Goal: Task Accomplishment & Management: Use online tool/utility

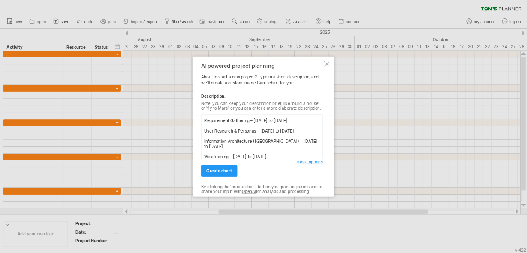
scroll to position [60, 0]
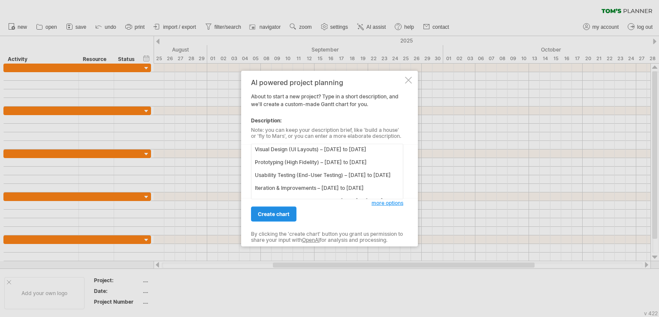
type textarea "Requirement Gathering – [DATE] to [DATE] User Research & Personas – [DATE] to […"
click at [269, 214] on span "create chart" at bounding box center [274, 214] width 32 height 6
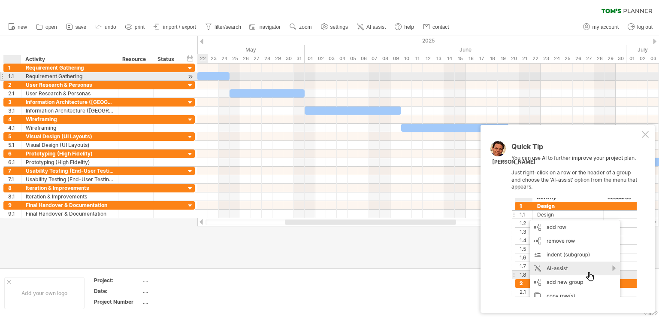
click at [10, 76] on div "1.1" at bounding box center [14, 76] width 13 height 8
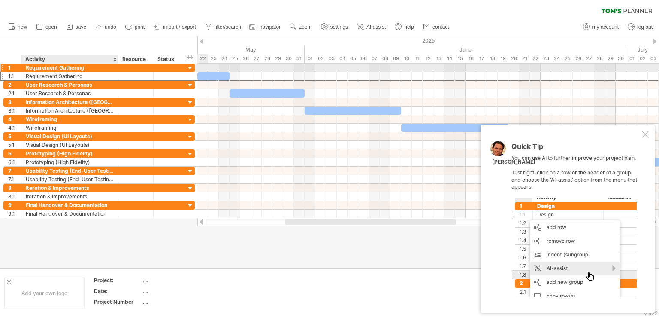
click at [27, 67] on div "Requirement Gathering" at bounding box center [70, 67] width 88 height 8
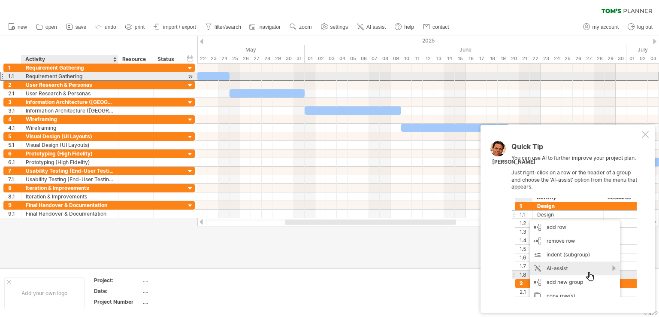
click at [7, 76] on div "1.1" at bounding box center [13, 76] width 18 height 8
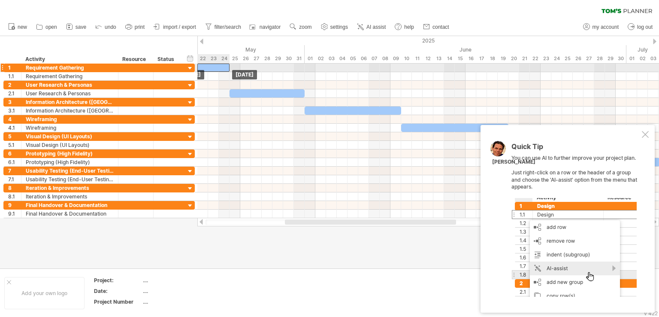
drag, startPoint x: 213, startPoint y: 73, endPoint x: 211, endPoint y: 67, distance: 6.2
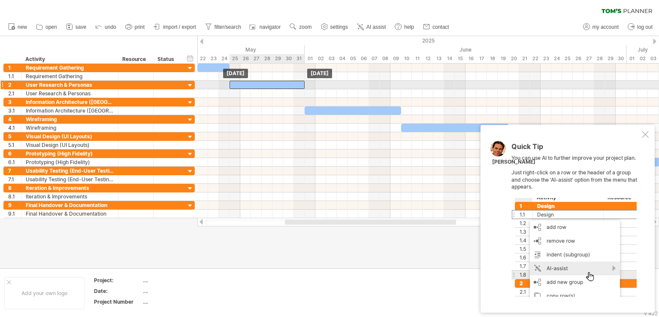
drag, startPoint x: 239, startPoint y: 91, endPoint x: 239, endPoint y: 86, distance: 5.6
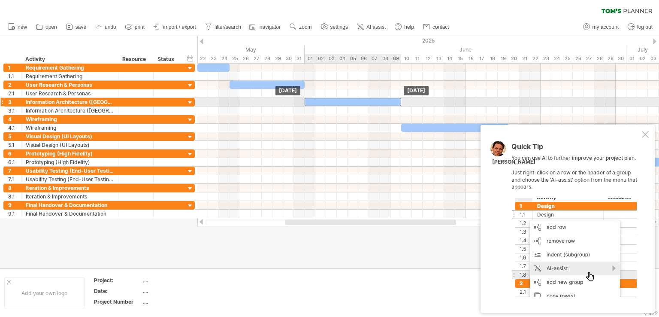
drag, startPoint x: 326, startPoint y: 108, endPoint x: 326, endPoint y: 102, distance: 6.0
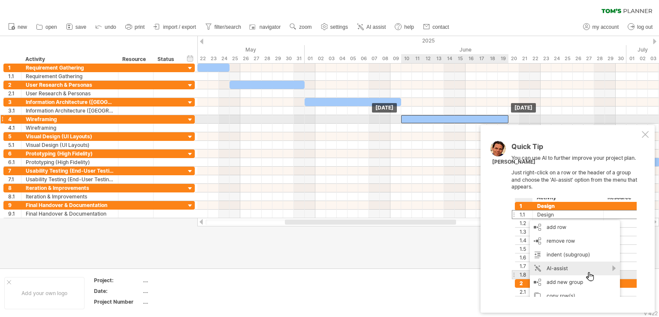
drag, startPoint x: 417, startPoint y: 127, endPoint x: 416, endPoint y: 121, distance: 6.1
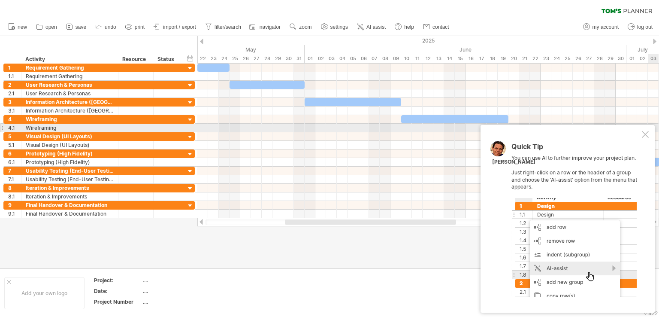
click at [646, 132] on div at bounding box center [645, 134] width 7 height 7
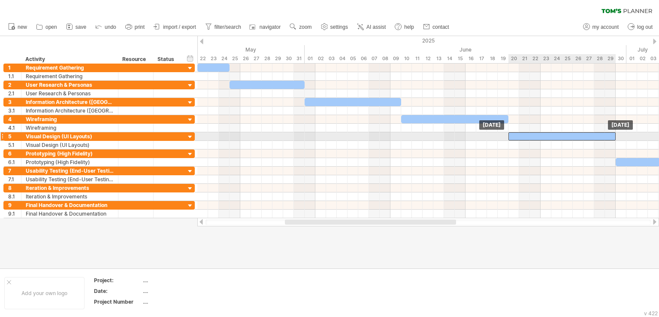
drag, startPoint x: 544, startPoint y: 145, endPoint x: 544, endPoint y: 140, distance: 5.6
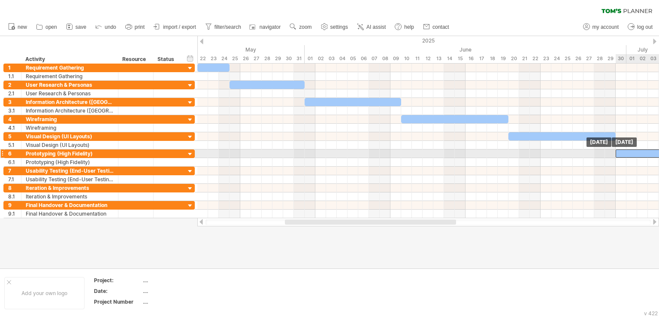
drag, startPoint x: 648, startPoint y: 160, endPoint x: 647, endPoint y: 154, distance: 6.1
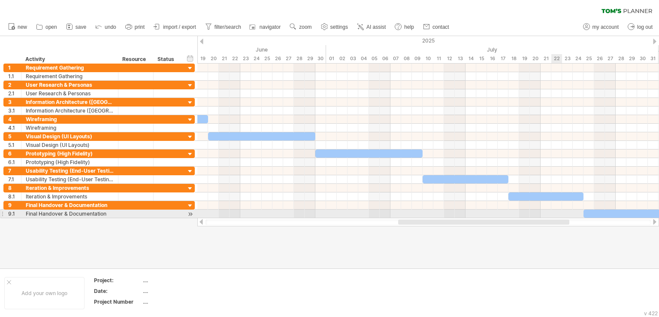
drag, startPoint x: 444, startPoint y: 222, endPoint x: 496, endPoint y: 190, distance: 60.1
click at [557, 211] on div "Trying to reach [DOMAIN_NAME] Connected again... 0% clear filter new 1" at bounding box center [329, 158] width 659 height 317
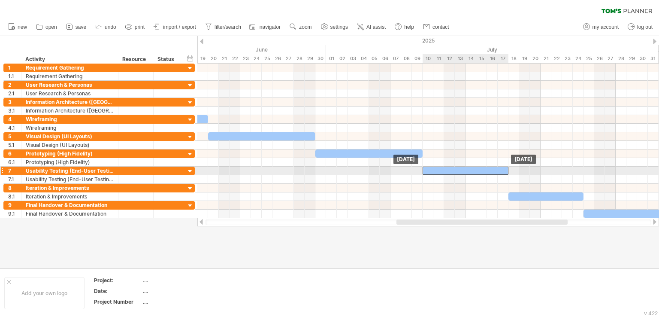
drag, startPoint x: 478, startPoint y: 179, endPoint x: 477, endPoint y: 173, distance: 6.1
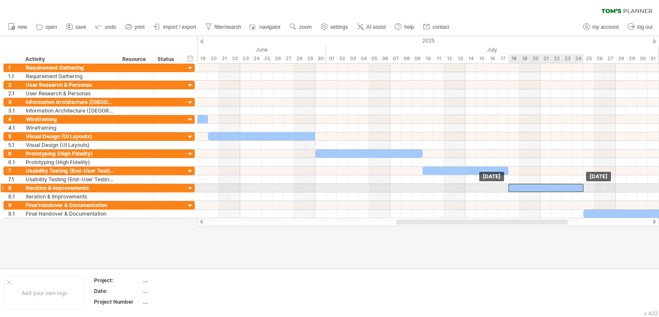
drag, startPoint x: 532, startPoint y: 196, endPoint x: 531, endPoint y: 190, distance: 5.7
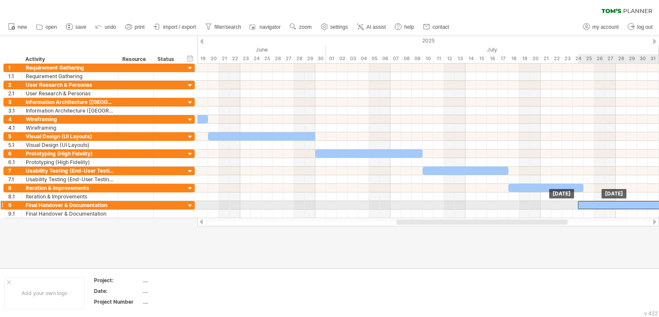
drag, startPoint x: 597, startPoint y: 211, endPoint x: 594, endPoint y: 202, distance: 9.9
click at [597, 202] on div at bounding box center [626, 205] width 86 height 8
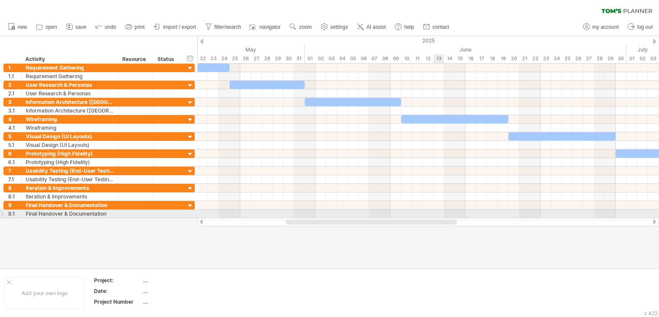
drag, startPoint x: 546, startPoint y: 220, endPoint x: 435, endPoint y: 214, distance: 110.8
click at [435, 214] on div "Trying to reach [DOMAIN_NAME] Connected again... 0% clear filter new 1" at bounding box center [329, 158] width 659 height 317
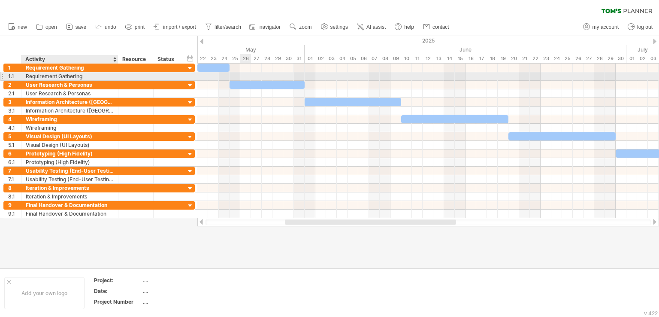
click at [74, 80] on div "**********" at bounding box center [98, 76] width 191 height 9
click at [74, 76] on div "Requirement Gathering" at bounding box center [70, 76] width 88 height 8
click at [3, 76] on div at bounding box center [1, 76] width 3 height 9
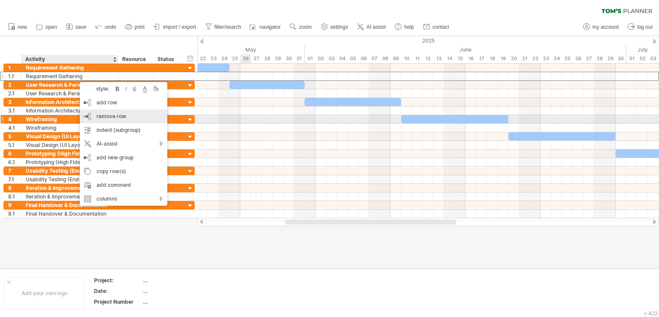
click at [115, 120] on div "remove row remove selected rows" at bounding box center [124, 116] width 88 height 14
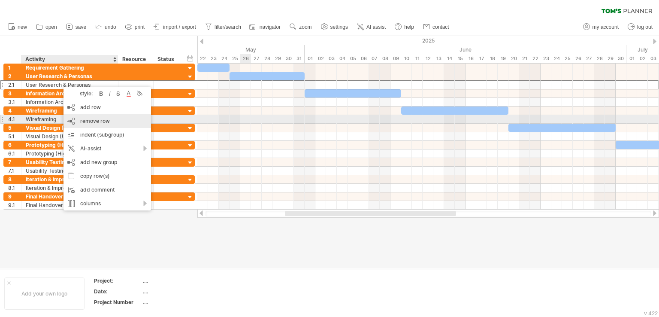
click at [85, 121] on span "remove row" at bounding box center [95, 121] width 30 height 6
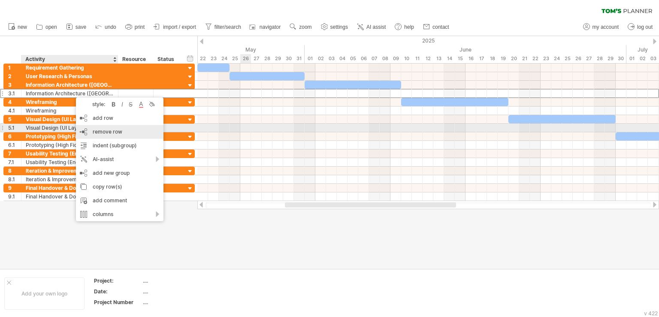
click at [103, 129] on span "remove row" at bounding box center [108, 131] width 30 height 6
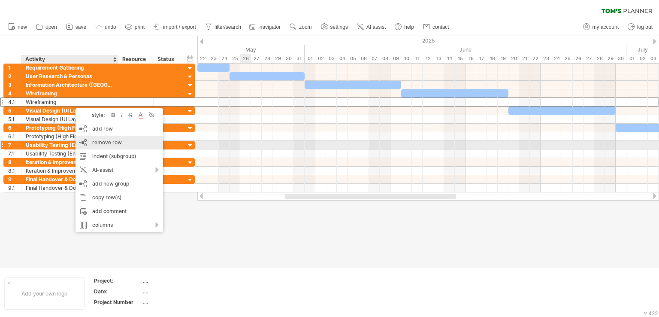
click at [105, 143] on span "remove row" at bounding box center [107, 142] width 30 height 6
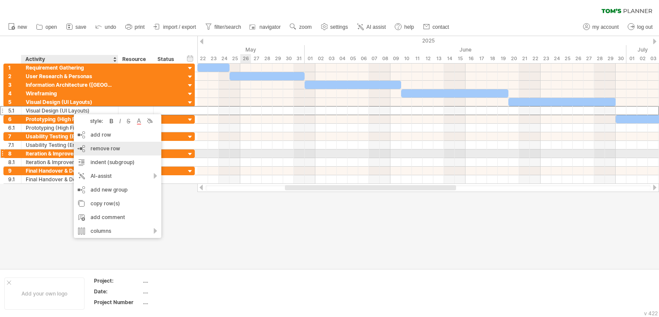
click at [100, 150] on span "remove row" at bounding box center [106, 148] width 30 height 6
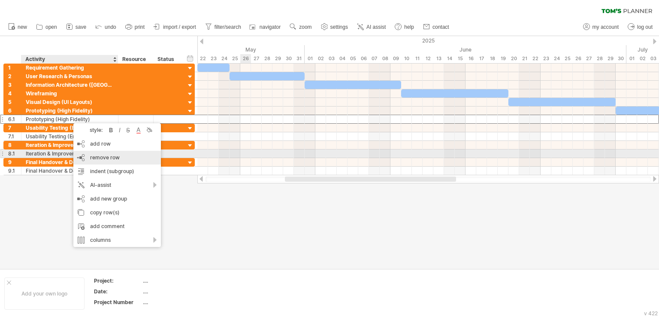
click at [93, 157] on span "remove row" at bounding box center [105, 157] width 30 height 6
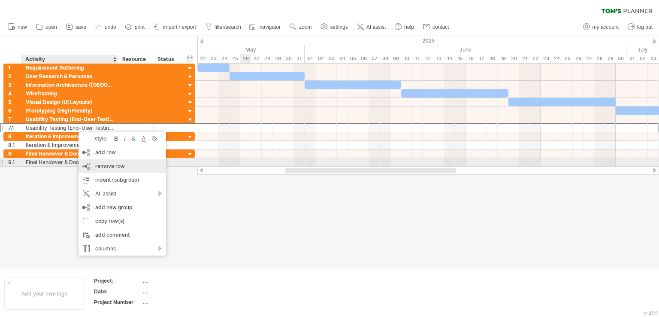
click at [99, 166] on span "remove row" at bounding box center [110, 166] width 30 height 6
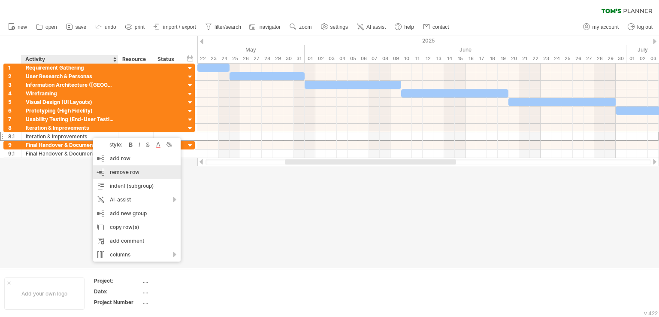
click at [119, 169] on span "remove row" at bounding box center [125, 172] width 30 height 6
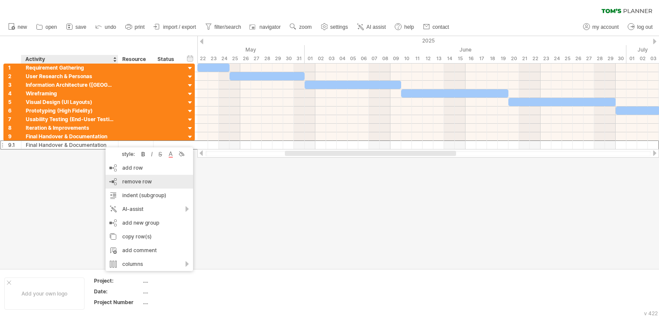
click at [122, 179] on div "remove row remove selected rows" at bounding box center [150, 182] width 88 height 14
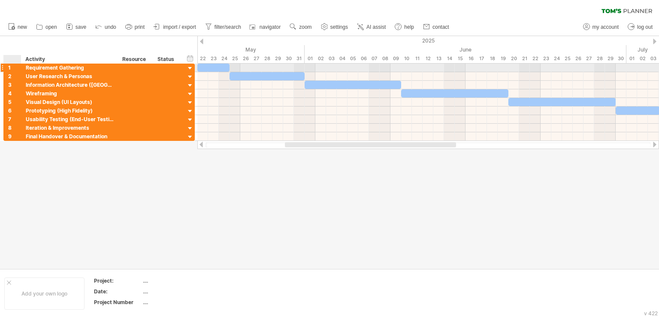
click at [13, 70] on div "1" at bounding box center [14, 67] width 13 height 8
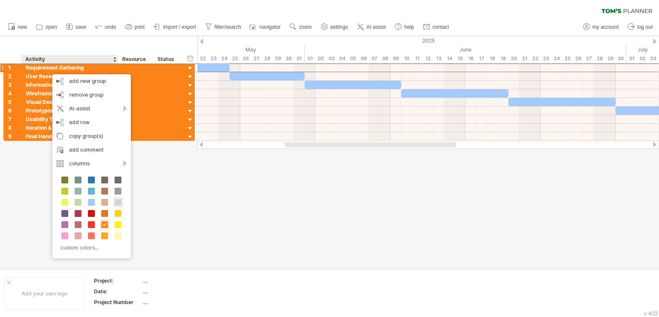
click at [115, 202] on span at bounding box center [118, 202] width 7 height 7
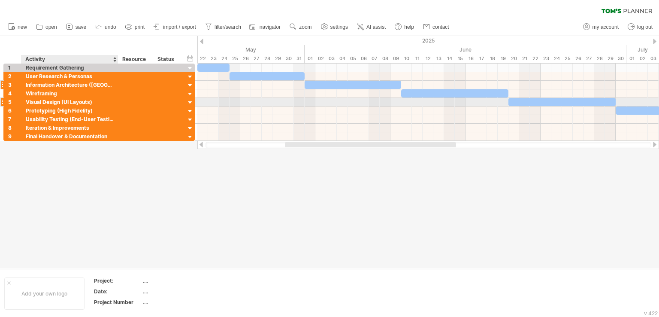
drag, startPoint x: 48, startPoint y: 153, endPoint x: 45, endPoint y: 88, distance: 64.9
click at [45, 88] on div "Trying to reach [DOMAIN_NAME] Connected again... 0% clear filter new 1" at bounding box center [329, 158] width 659 height 317
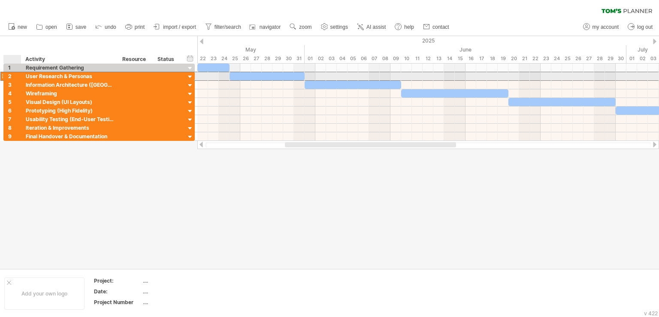
click at [6, 74] on div "2" at bounding box center [13, 76] width 18 height 8
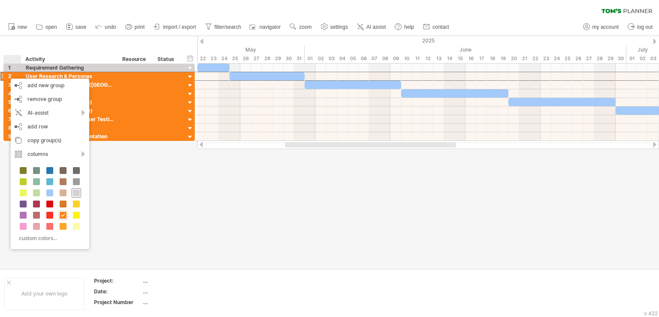
click at [74, 193] on span at bounding box center [76, 192] width 7 height 7
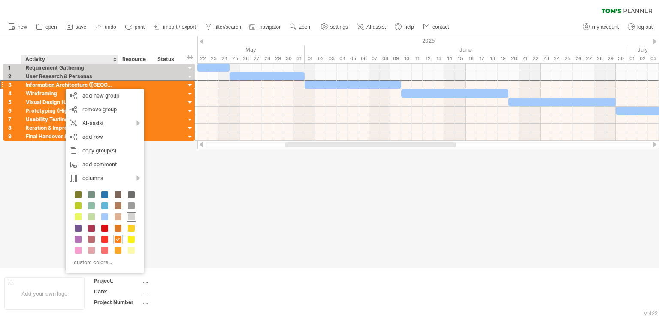
click at [130, 213] on span at bounding box center [131, 216] width 7 height 7
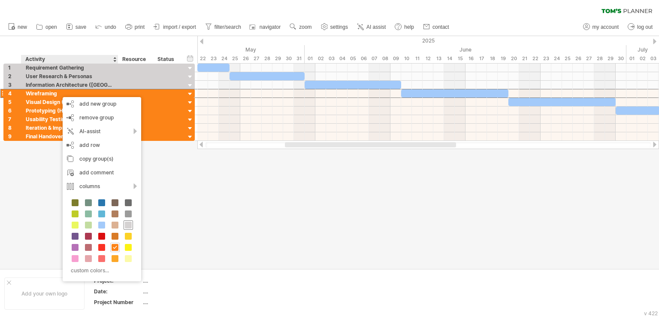
click at [127, 225] on span at bounding box center [128, 224] width 7 height 7
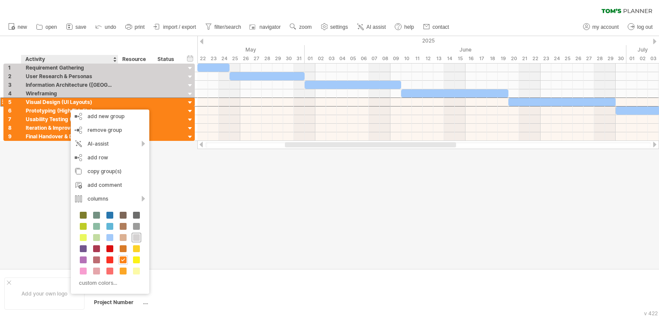
click at [134, 239] on span at bounding box center [136, 237] width 7 height 7
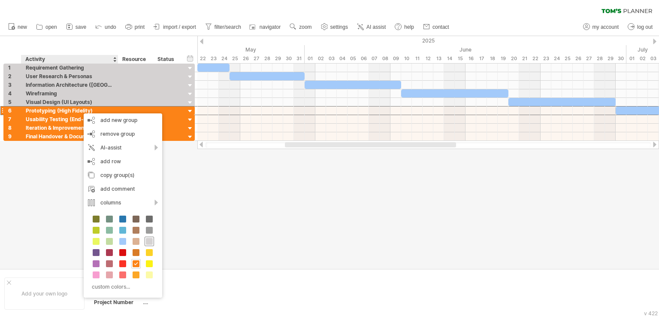
click at [147, 239] on span at bounding box center [149, 241] width 7 height 7
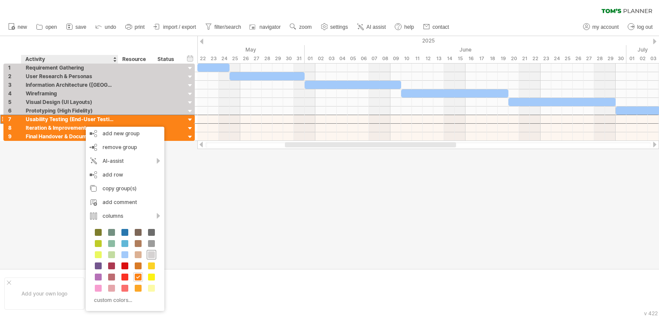
click at [153, 255] on span at bounding box center [151, 254] width 7 height 7
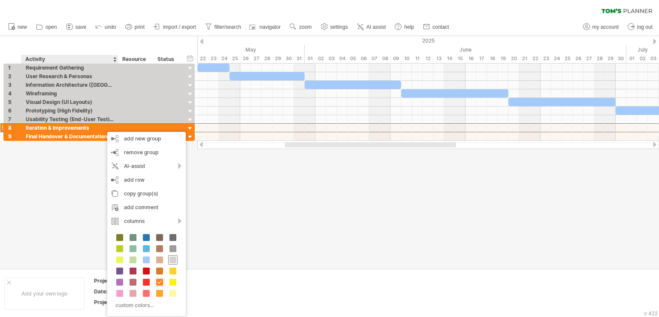
click at [173, 255] on div at bounding box center [172, 259] width 9 height 9
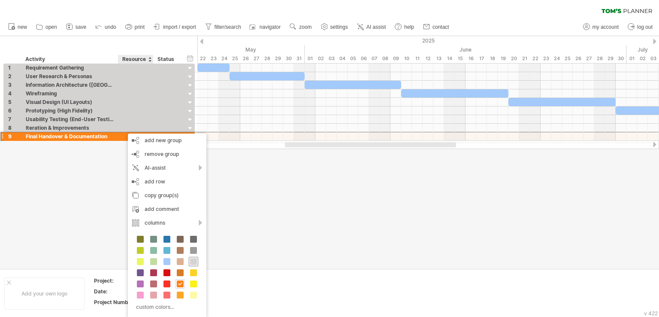
click at [195, 263] on span at bounding box center [193, 261] width 7 height 7
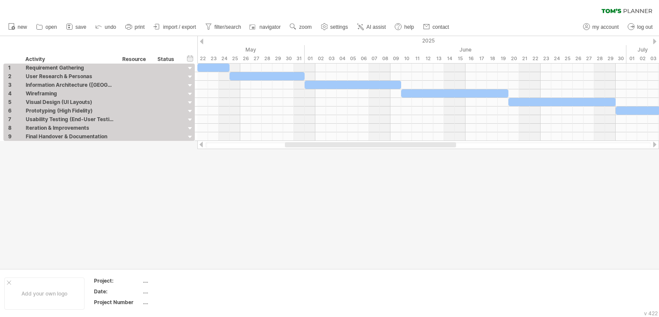
click at [221, 215] on div at bounding box center [329, 152] width 659 height 232
click at [302, 28] on span "zoom" at bounding box center [305, 27] width 12 height 6
click at [320, 54] on div "Week" at bounding box center [330, 53] width 48 height 14
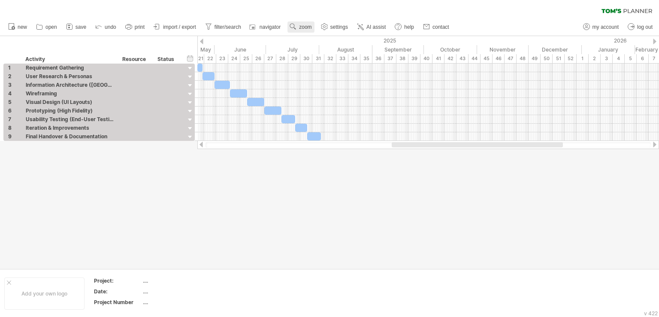
click at [303, 23] on link "zoom" at bounding box center [300, 26] width 27 height 11
click at [326, 36] on div "Month" at bounding box center [331, 34] width 48 height 14
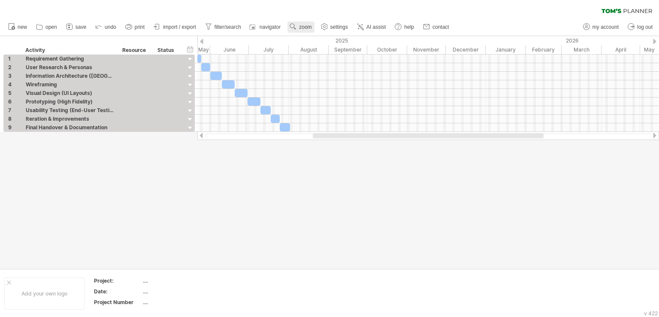
click at [294, 25] on use at bounding box center [293, 26] width 9 height 9
click at [319, 54] on div "Week" at bounding box center [323, 50] width 48 height 14
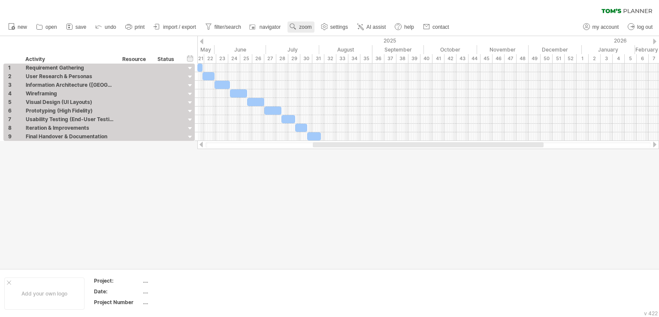
click at [300, 24] on span "zoom" at bounding box center [305, 27] width 12 height 6
click at [318, 65] on div "Day" at bounding box center [329, 63] width 48 height 14
click at [340, 79] on div "Dense" at bounding box center [346, 76] width 48 height 14
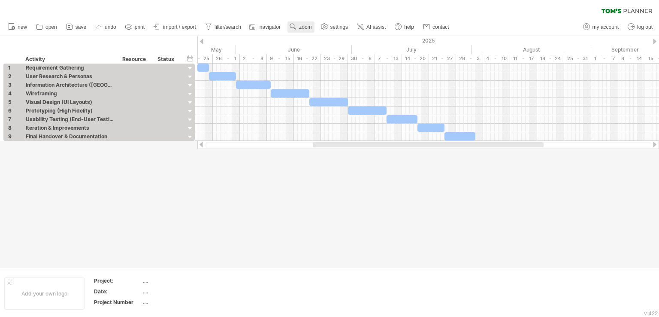
click at [311, 24] on span "zoom" at bounding box center [305, 27] width 12 height 6
click at [347, 60] on div "Day" at bounding box center [341, 63] width 48 height 14
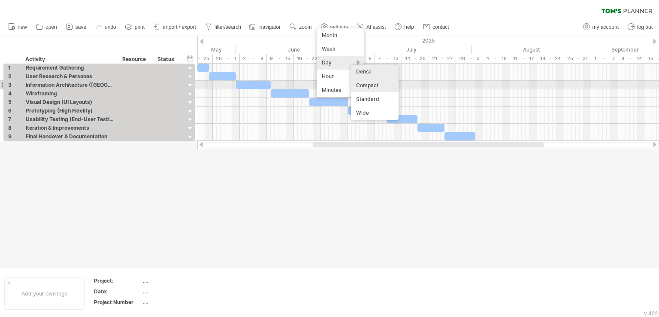
click at [374, 82] on div "Compact" at bounding box center [375, 86] width 48 height 14
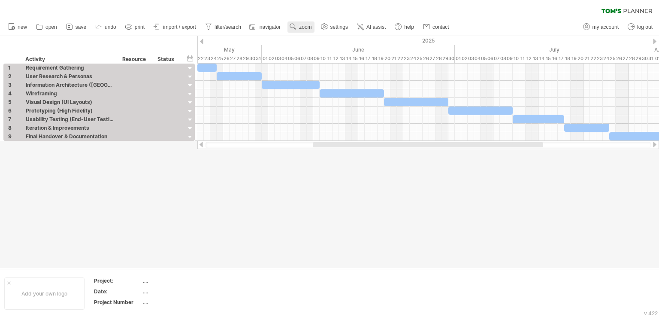
click at [308, 30] on span "zoom" at bounding box center [305, 27] width 12 height 6
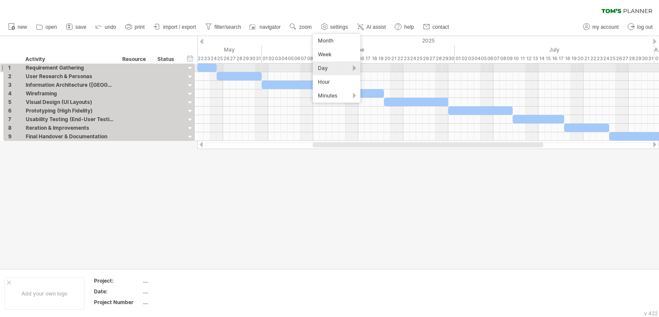
click at [339, 66] on div "Day" at bounding box center [337, 68] width 48 height 14
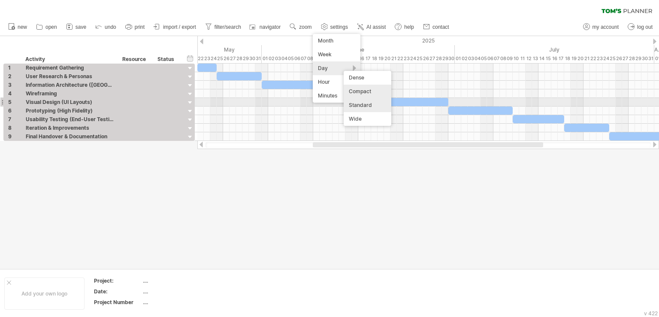
click at [364, 104] on div "Standard" at bounding box center [368, 105] width 48 height 14
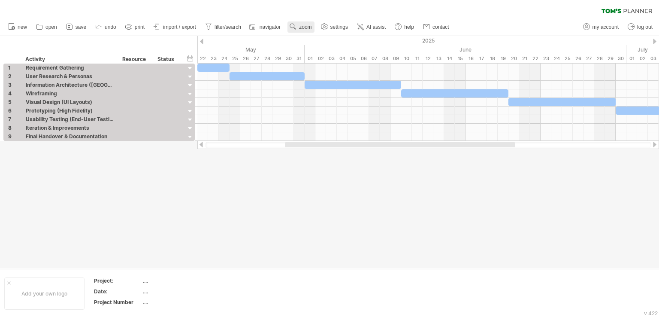
click at [299, 26] on link "zoom" at bounding box center [300, 26] width 27 height 11
click at [341, 60] on div "Day" at bounding box center [328, 65] width 48 height 14
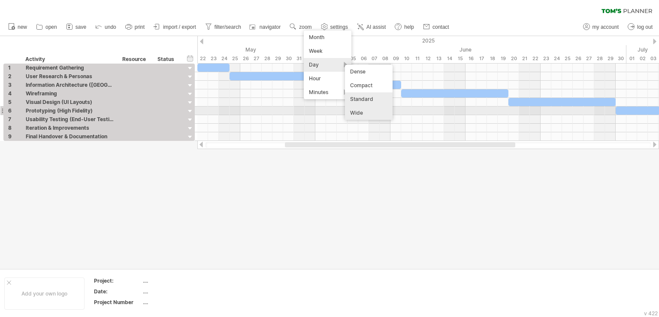
click at [364, 109] on div "Wide" at bounding box center [369, 113] width 48 height 14
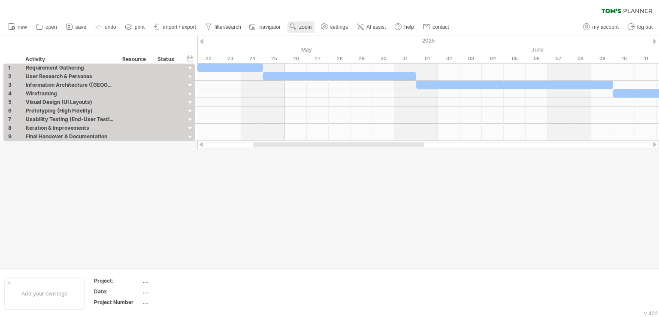
click at [305, 26] on span "zoom" at bounding box center [305, 27] width 12 height 6
click at [330, 63] on div "Day" at bounding box center [333, 65] width 48 height 14
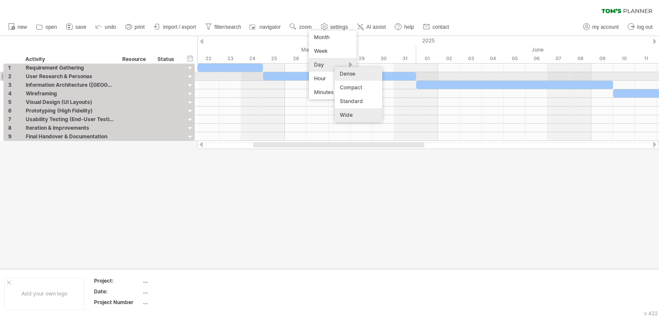
click at [350, 73] on div "Dense" at bounding box center [359, 74] width 48 height 14
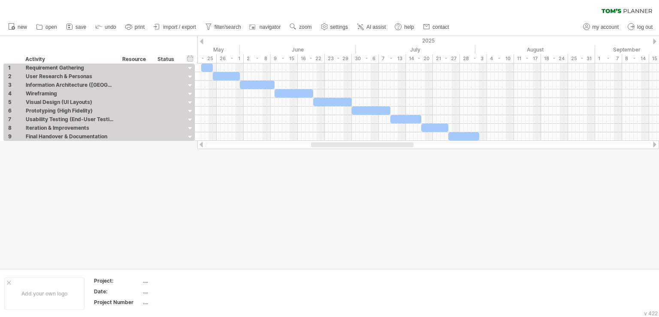
click at [354, 145] on div at bounding box center [362, 144] width 103 height 5
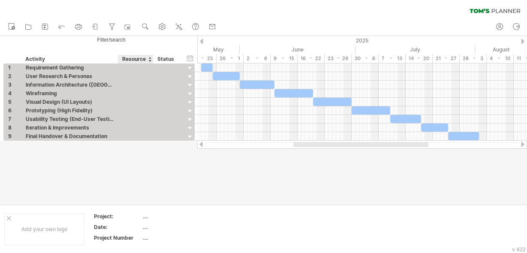
click at [134, 60] on div "Resource" at bounding box center [135, 59] width 26 height 9
click at [191, 58] on div "hide start/end/duration show start/end/duration" at bounding box center [190, 58] width 8 height 9
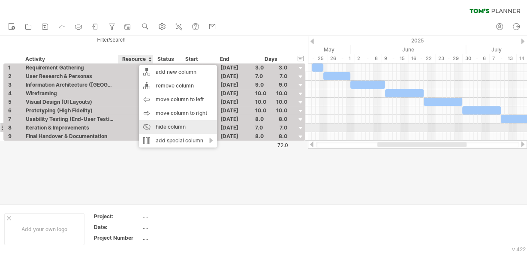
click at [174, 131] on div "hide column" at bounding box center [178, 127] width 78 height 14
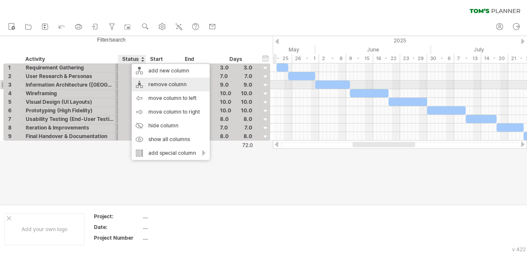
click at [163, 88] on div "remove column" at bounding box center [171, 85] width 78 height 14
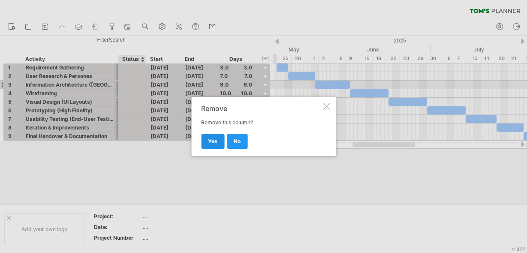
click at [218, 137] on link "yes" at bounding box center [212, 141] width 23 height 15
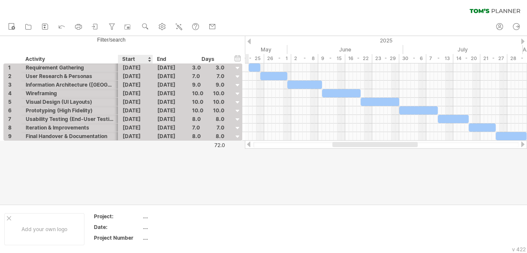
click at [131, 57] on div "Start" at bounding box center [135, 59] width 26 height 9
drag, startPoint x: 131, startPoint y: 57, endPoint x: 146, endPoint y: 60, distance: 15.3
click at [146, 60] on div "Start" at bounding box center [135, 59] width 26 height 9
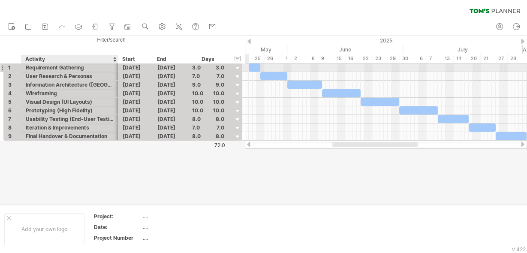
click at [111, 68] on div "Requirement Gathering" at bounding box center [70, 67] width 88 height 8
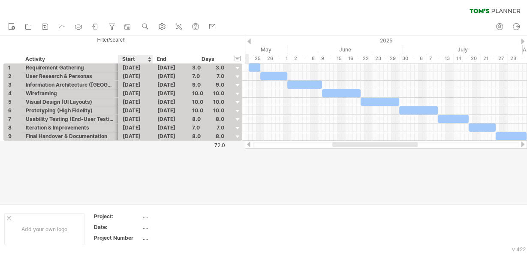
click at [151, 148] on div at bounding box center [263, 120] width 527 height 168
click at [211, 58] on div "Days" at bounding box center [207, 59] width 41 height 9
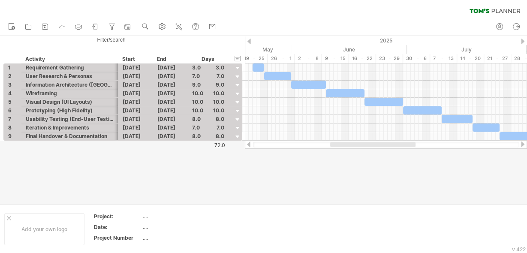
click at [372, 145] on div at bounding box center [372, 144] width 85 height 5
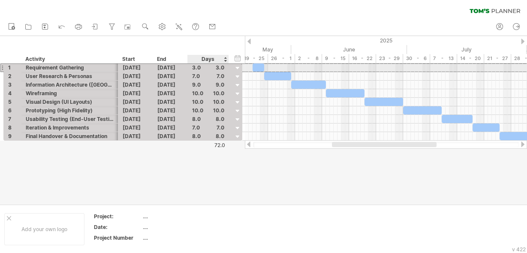
click at [219, 66] on div "3.0" at bounding box center [208, 67] width 32 height 8
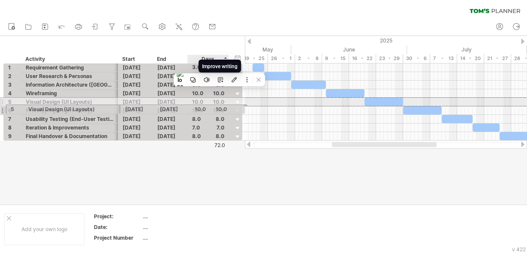
click at [216, 108] on div "**********" at bounding box center [122, 101] width 239 height 77
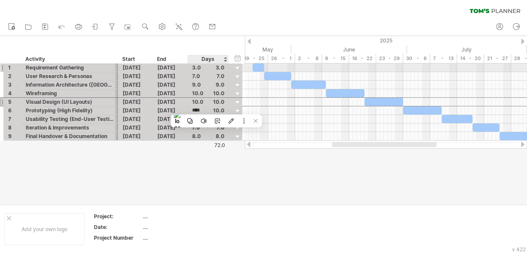
click at [220, 67] on div "3.0" at bounding box center [208, 67] width 32 height 8
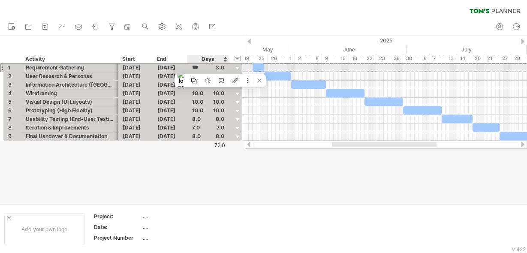
click at [207, 68] on div "***" at bounding box center [208, 67] width 32 height 8
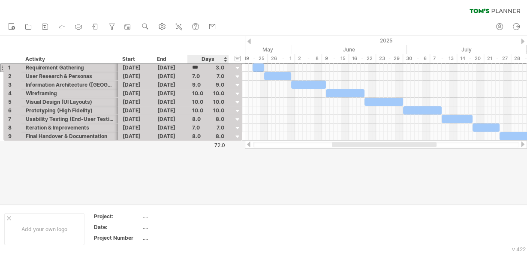
click at [202, 57] on div "Days" at bounding box center [207, 59] width 41 height 9
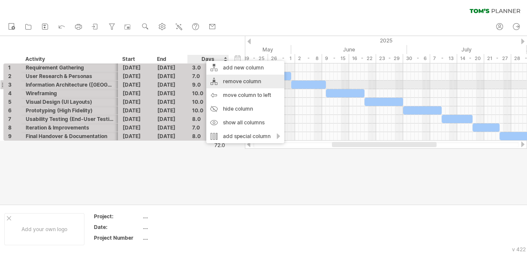
click at [224, 82] on div "remove column" at bounding box center [245, 82] width 78 height 14
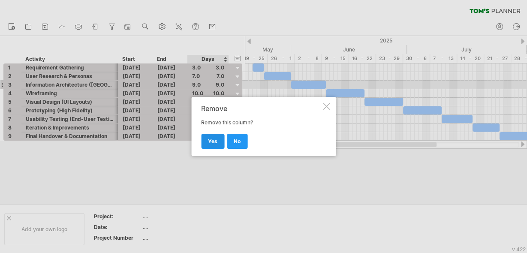
click at [215, 138] on span "yes" at bounding box center [212, 141] width 9 height 6
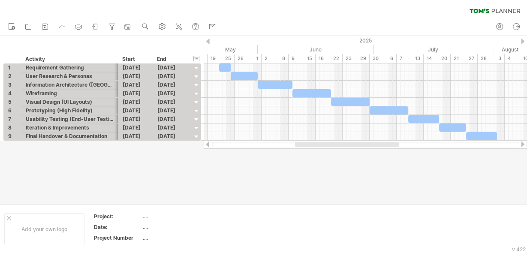
click at [307, 145] on div at bounding box center [347, 144] width 104 height 5
click at [254, 165] on div at bounding box center [263, 120] width 527 height 168
